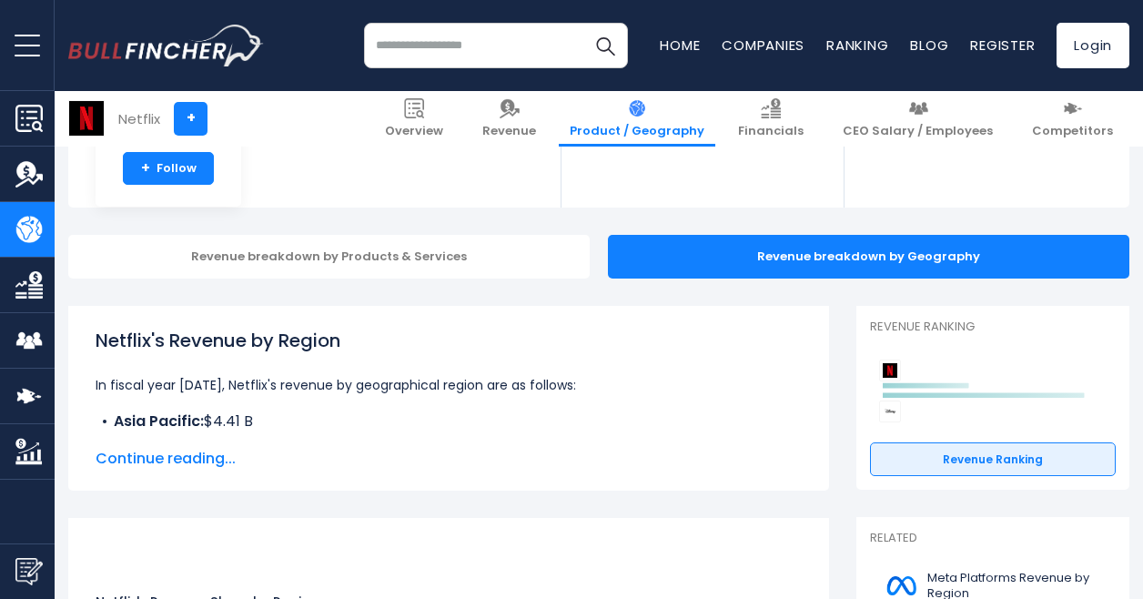
scroll to position [191, 0]
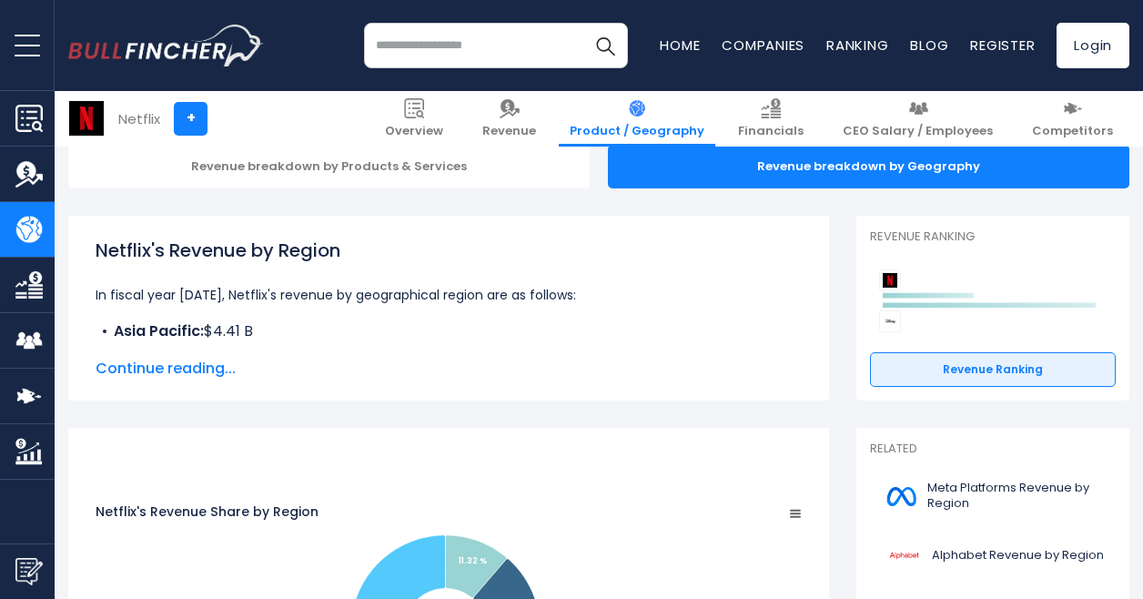
click at [197, 370] on span "Continue reading..." at bounding box center [449, 369] width 706 height 22
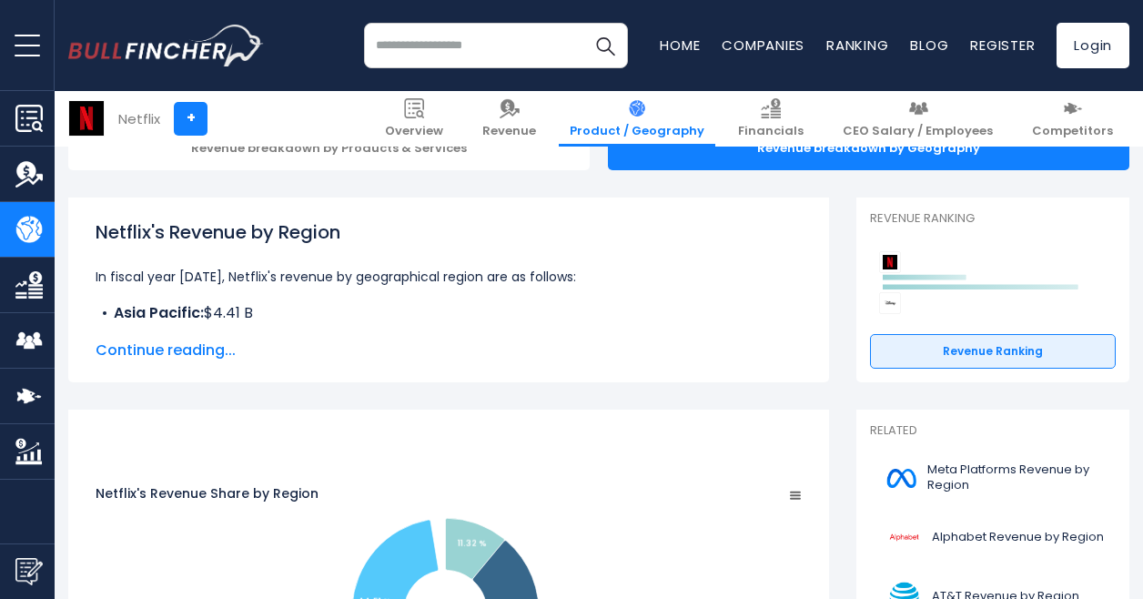
scroll to position [211, 0]
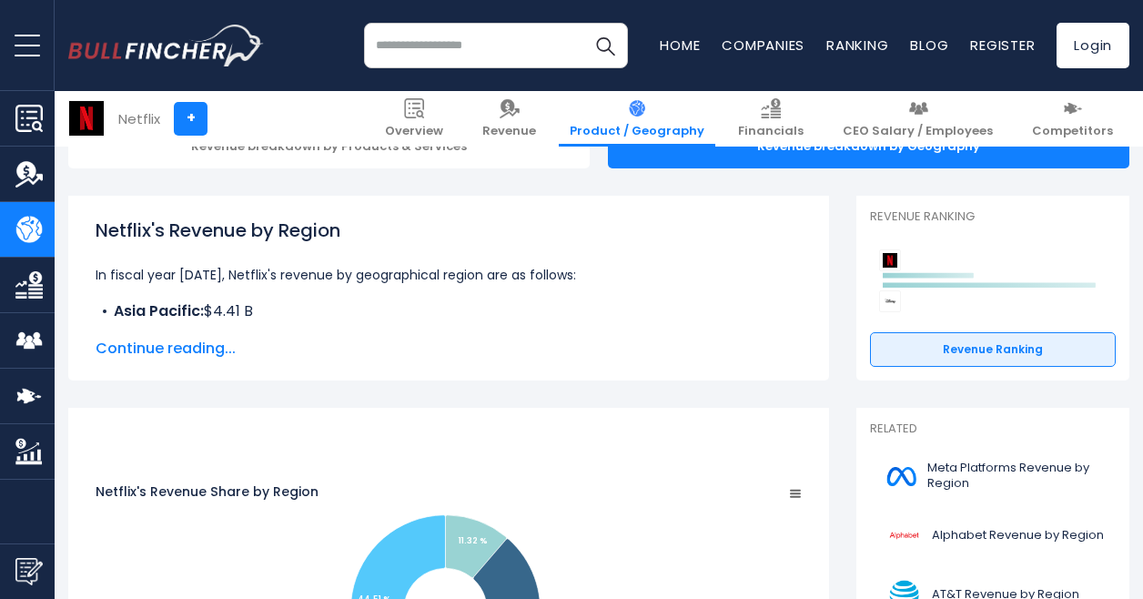
click at [160, 363] on div "Netflix's Revenue by Region In fiscal year [DATE], Netflix's revenue by geograp…" at bounding box center [448, 288] width 761 height 185
click at [155, 352] on span "Continue reading..." at bounding box center [449, 349] width 706 height 22
